Goal: Find specific fact: Find specific fact

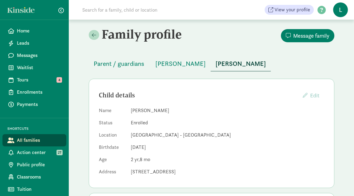
click at [145, 12] on input at bounding box center [165, 10] width 172 height 12
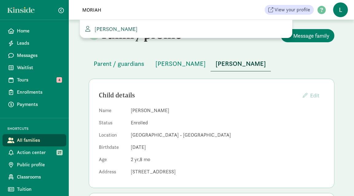
type input "MORIAH"
click at [123, 29] on span "Moriah Timbrook" at bounding box center [114, 28] width 45 height 7
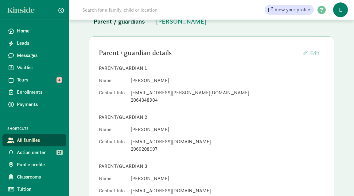
scroll to position [53, 0]
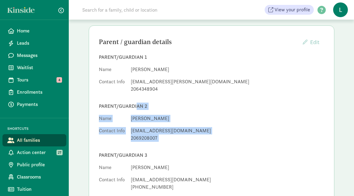
drag, startPoint x: 156, startPoint y: 100, endPoint x: 156, endPoint y: 149, distance: 48.8
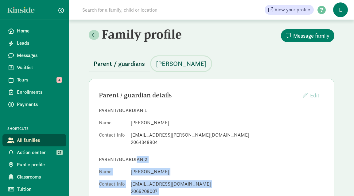
click at [178, 62] on span "Bojana Pierce" at bounding box center [181, 64] width 50 height 10
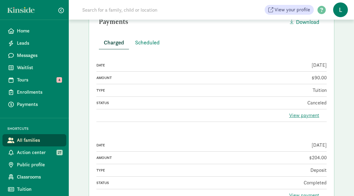
scroll to position [161, 0]
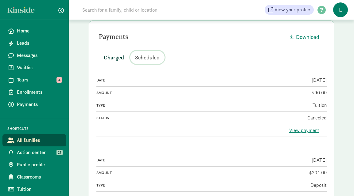
click at [153, 56] on span "Scheduled" at bounding box center [147, 57] width 25 height 8
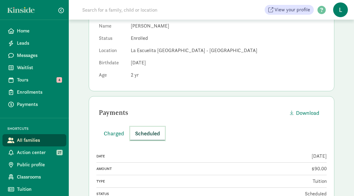
scroll to position [0, 0]
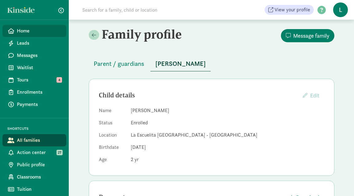
click at [30, 32] on span "Home" at bounding box center [39, 30] width 45 height 7
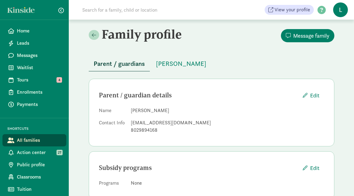
scroll to position [15, 0]
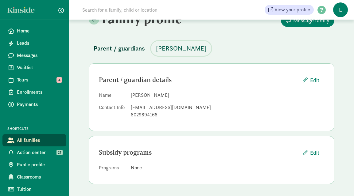
click at [180, 46] on span "[PERSON_NAME]" at bounding box center [181, 49] width 50 height 10
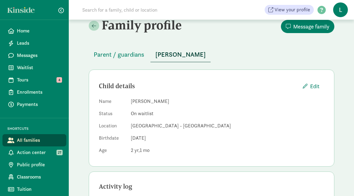
scroll to position [9, 0]
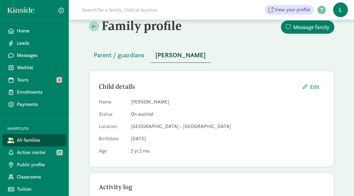
drag, startPoint x: 183, startPoint y: 101, endPoint x: 130, endPoint y: 103, distance: 52.2
click at [131, 103] on dd "[PERSON_NAME]" at bounding box center [227, 102] width 193 height 7
copy dd "[PERSON_NAME]"
click at [123, 56] on span "Parent / guardians" at bounding box center [119, 55] width 51 height 10
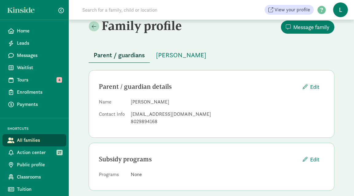
drag, startPoint x: 179, startPoint y: 101, endPoint x: 130, endPoint y: 100, distance: 48.8
click at [130, 100] on dl "Name [PERSON_NAME] Contact Info [EMAIL_ADDRESS][DOMAIN_NAME] 8029894168" at bounding box center [211, 113] width 225 height 29
copy dd "[PERSON_NAME]"
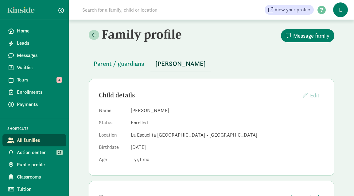
click at [107, 10] on input at bounding box center [165, 10] width 172 height 12
paste input "[PERSON_NAME]"
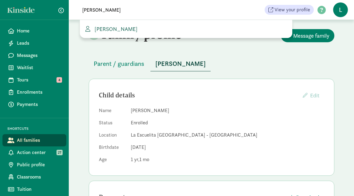
type input "[PERSON_NAME]"
click at [118, 29] on span "[PERSON_NAME]" at bounding box center [114, 28] width 45 height 7
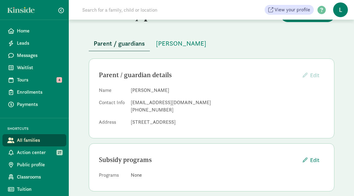
scroll to position [28, 0]
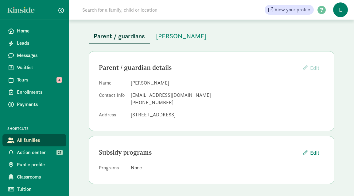
drag, startPoint x: 210, startPoint y: 114, endPoint x: 131, endPoint y: 112, distance: 79.5
click at [131, 112] on dd "[STREET_ADDRESS]" at bounding box center [227, 114] width 193 height 7
copy dd "[STREET_ADDRESS]"
